Goal: Navigation & Orientation: Find specific page/section

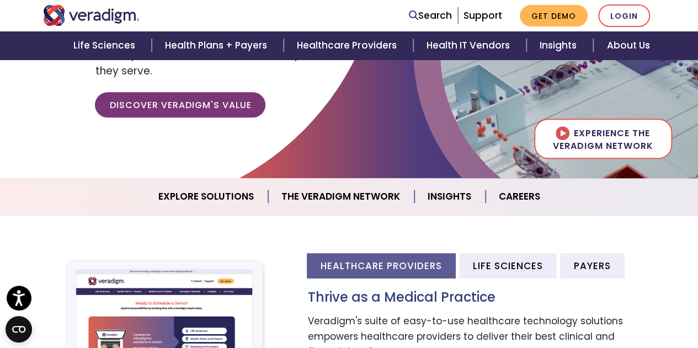
drag, startPoint x: 0, startPoint y: 0, endPoint x: 706, endPoint y: 71, distance: 709.3
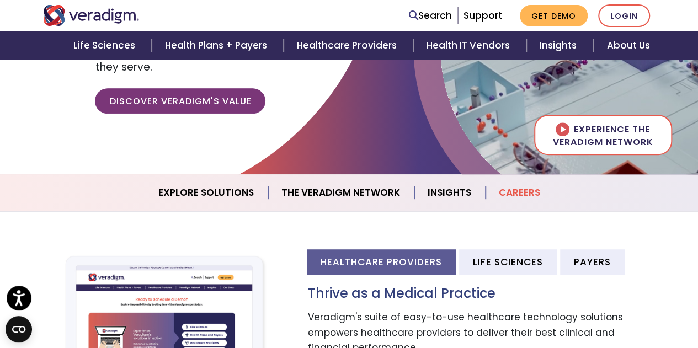
click at [517, 189] on link "Careers" at bounding box center [520, 193] width 68 height 28
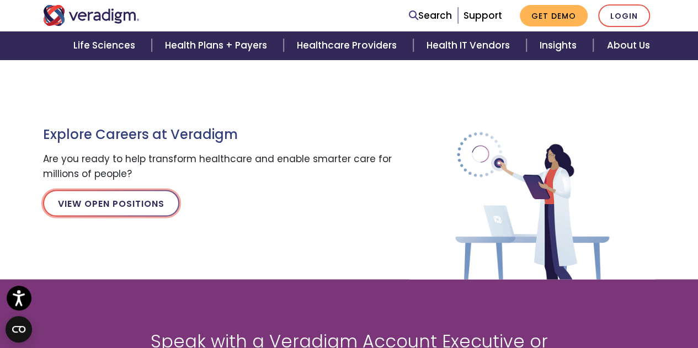
click at [115, 200] on link "View Open Positions" at bounding box center [111, 203] width 136 height 26
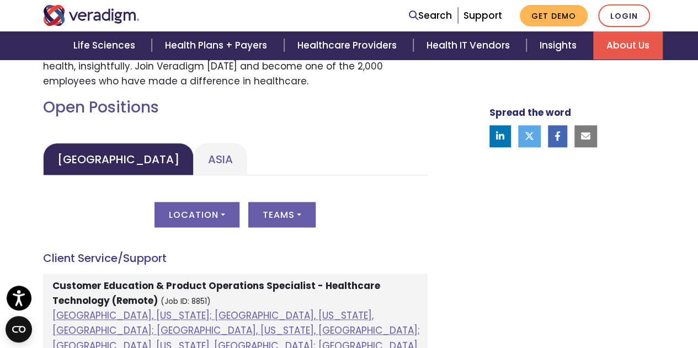
scroll to position [504, 0]
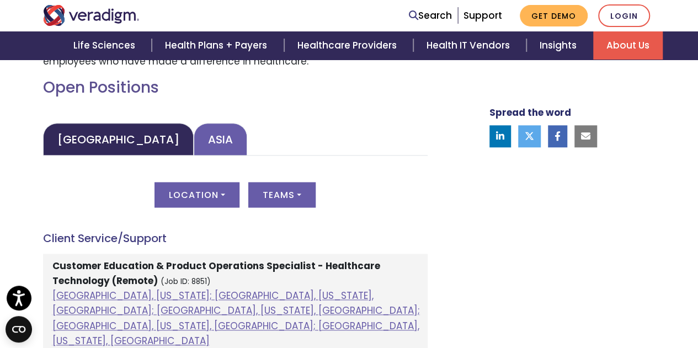
click at [194, 143] on link "Asia" at bounding box center [221, 139] width 54 height 33
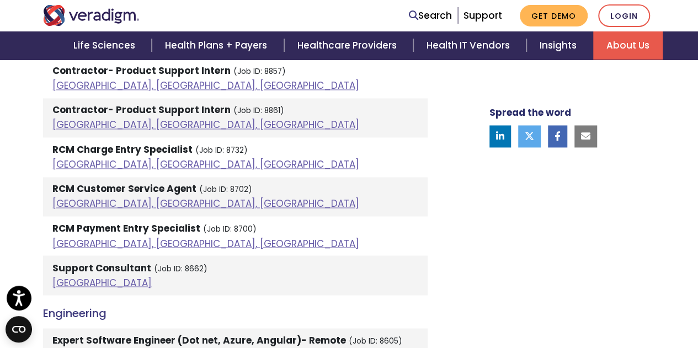
scroll to position [830, 0]
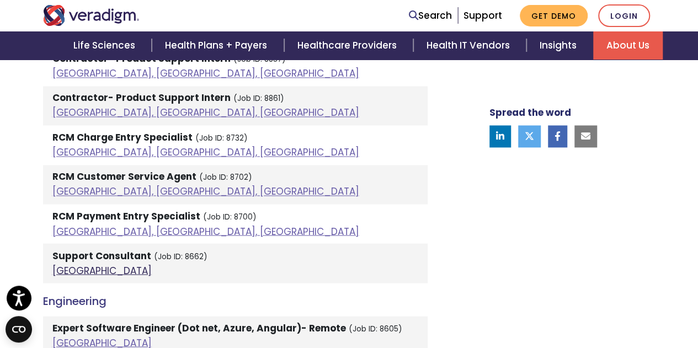
click at [63, 268] on link "India" at bounding box center [101, 270] width 99 height 13
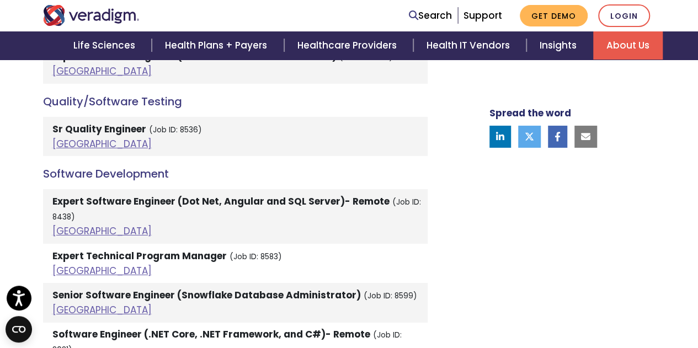
scroll to position [1712, 0]
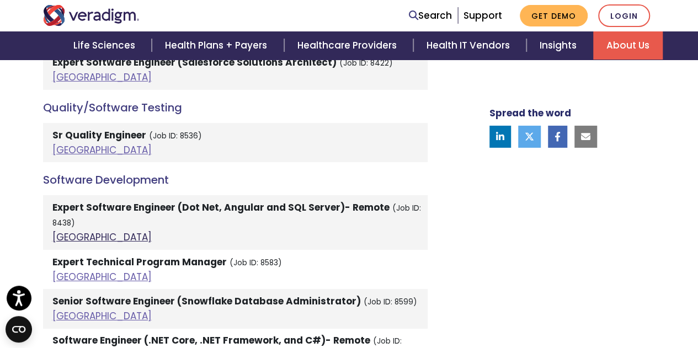
click at [61, 231] on link "India" at bounding box center [101, 237] width 99 height 13
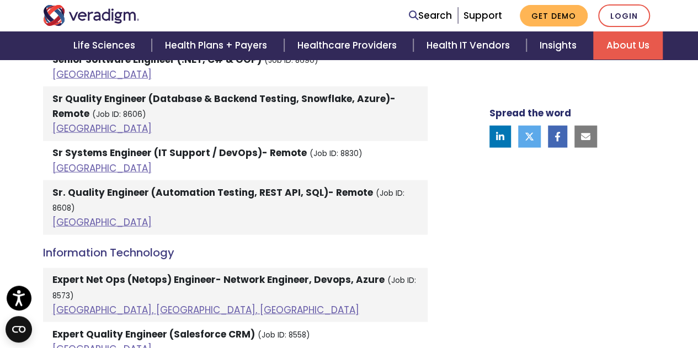
scroll to position [1114, 0]
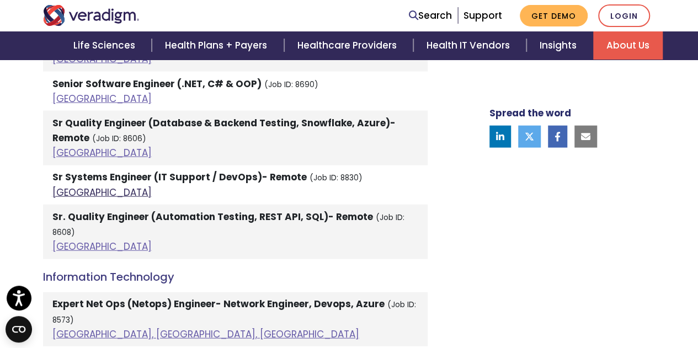
click at [61, 191] on link "India" at bounding box center [101, 192] width 99 height 13
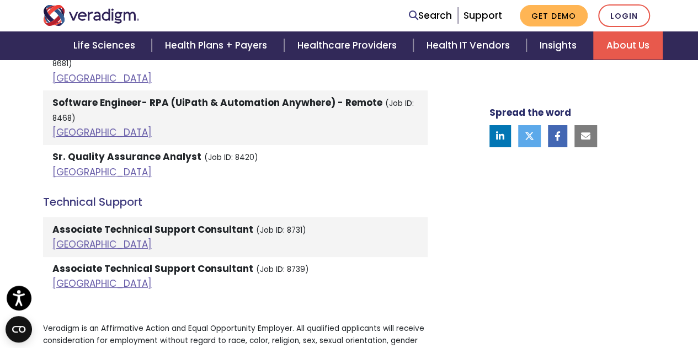
scroll to position [2008, 0]
